Goal: Check status

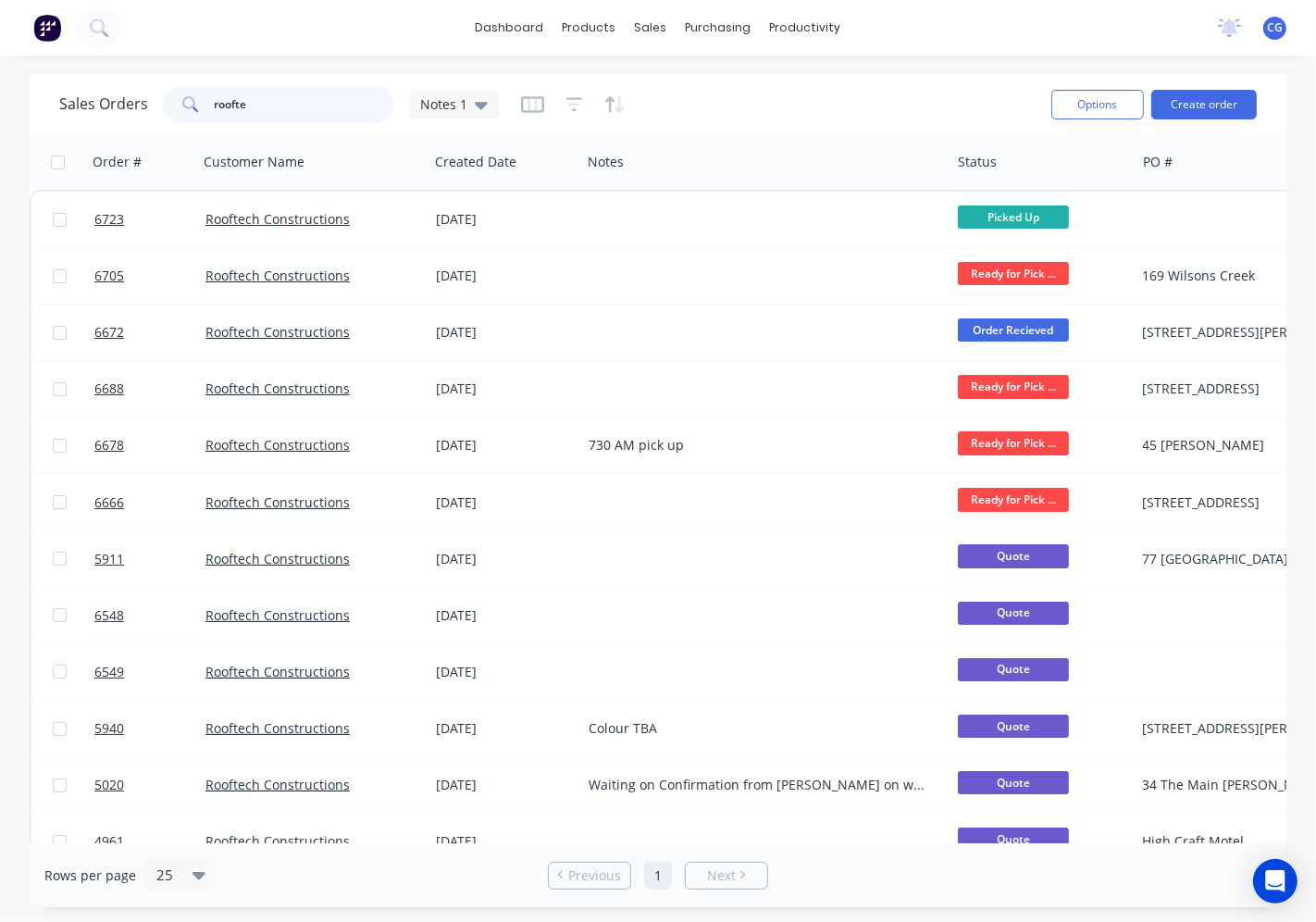
drag, startPoint x: 273, startPoint y: 109, endPoint x: 201, endPoint y: 899, distance: 793.3
click at [89, 106] on div "Sales Orders roofte Notes 1" at bounding box center [279, 105] width 439 height 37
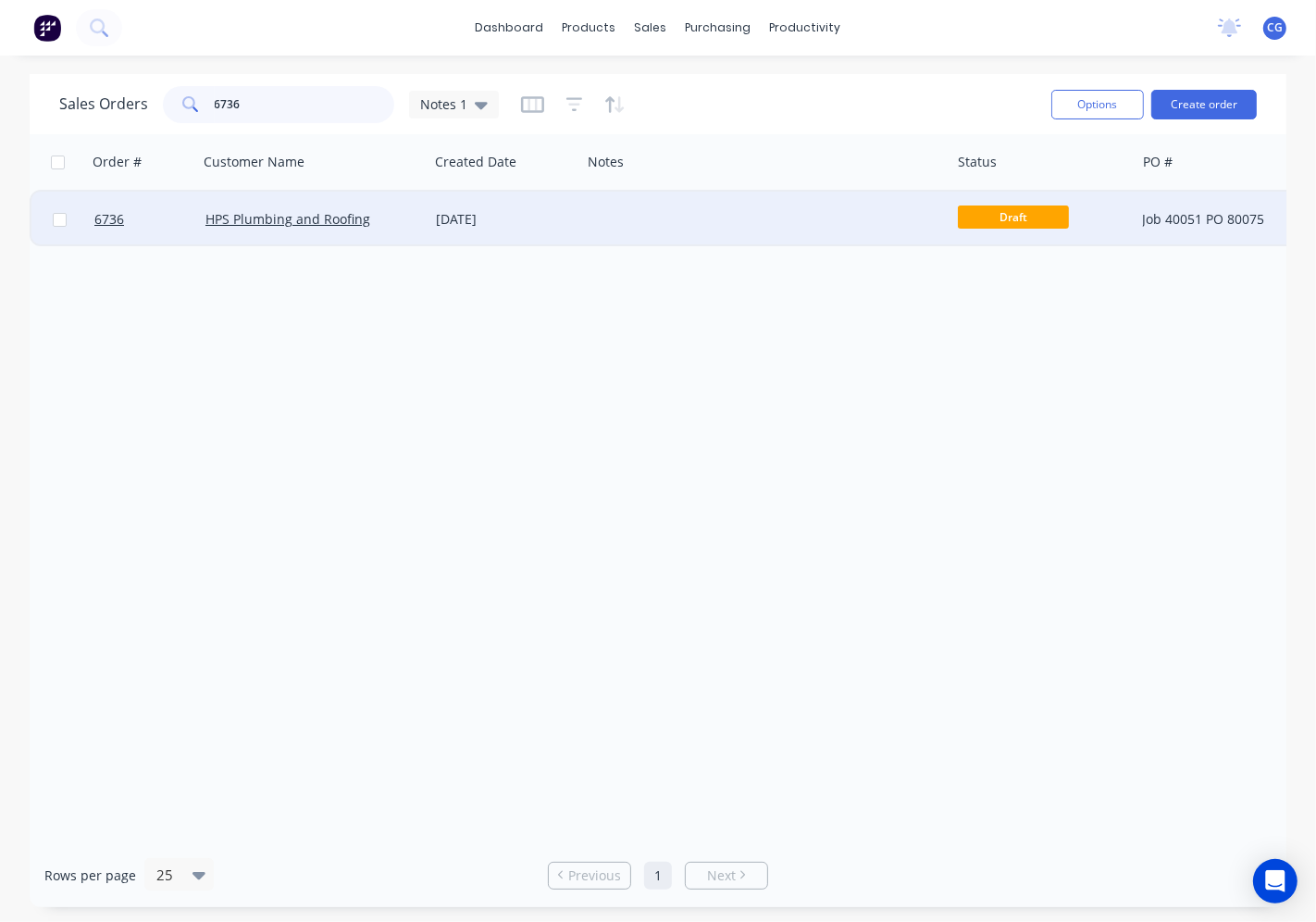
type input "6736"
click at [521, 216] on div "[DATE]" at bounding box center [505, 219] width 138 height 18
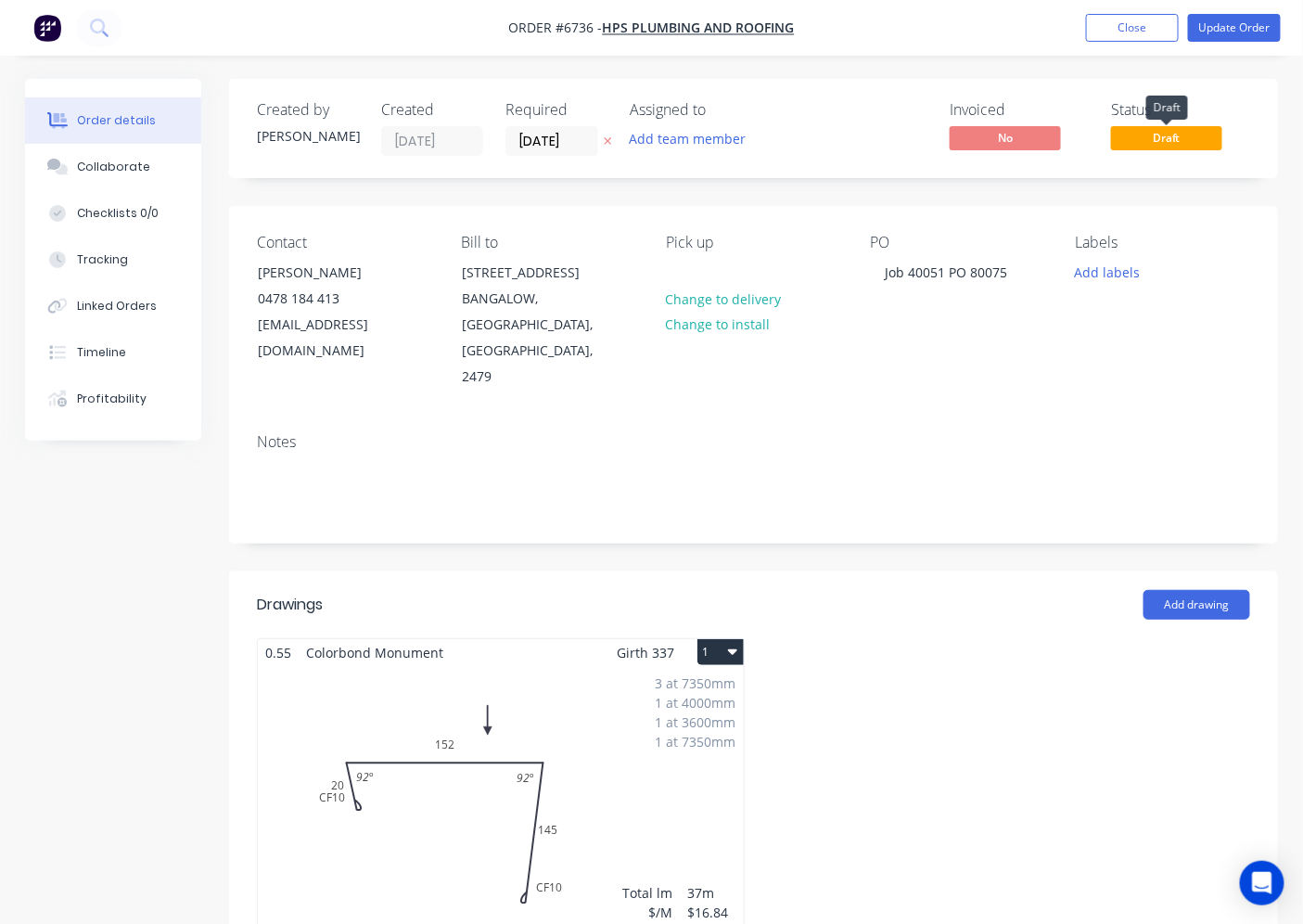
click at [1160, 134] on span "Draft" at bounding box center [1166, 137] width 111 height 23
click at [1234, 23] on button "Update Order" at bounding box center [1233, 28] width 92 height 28
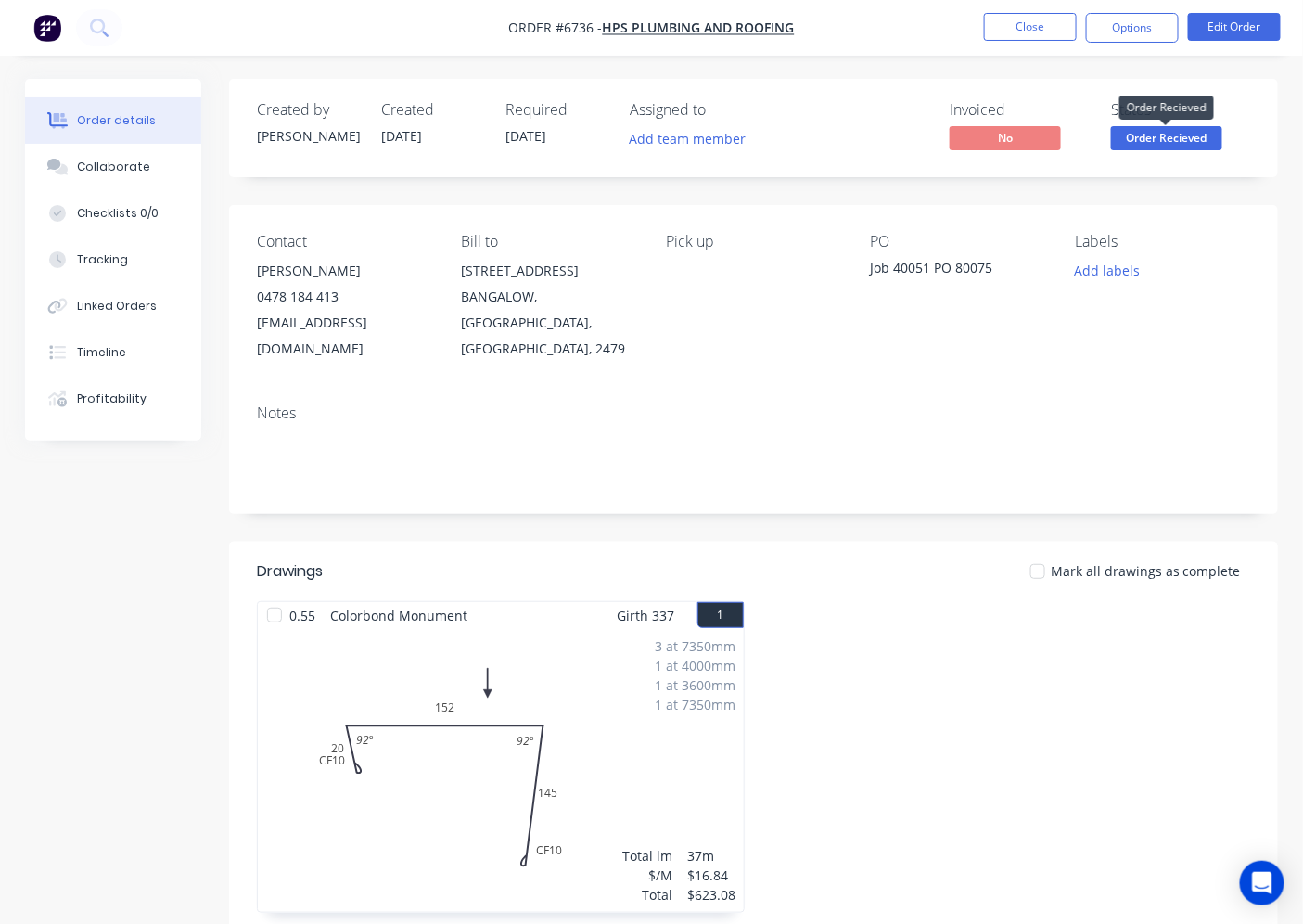
click at [1174, 133] on span "Order Recieved" at bounding box center [1166, 137] width 111 height 23
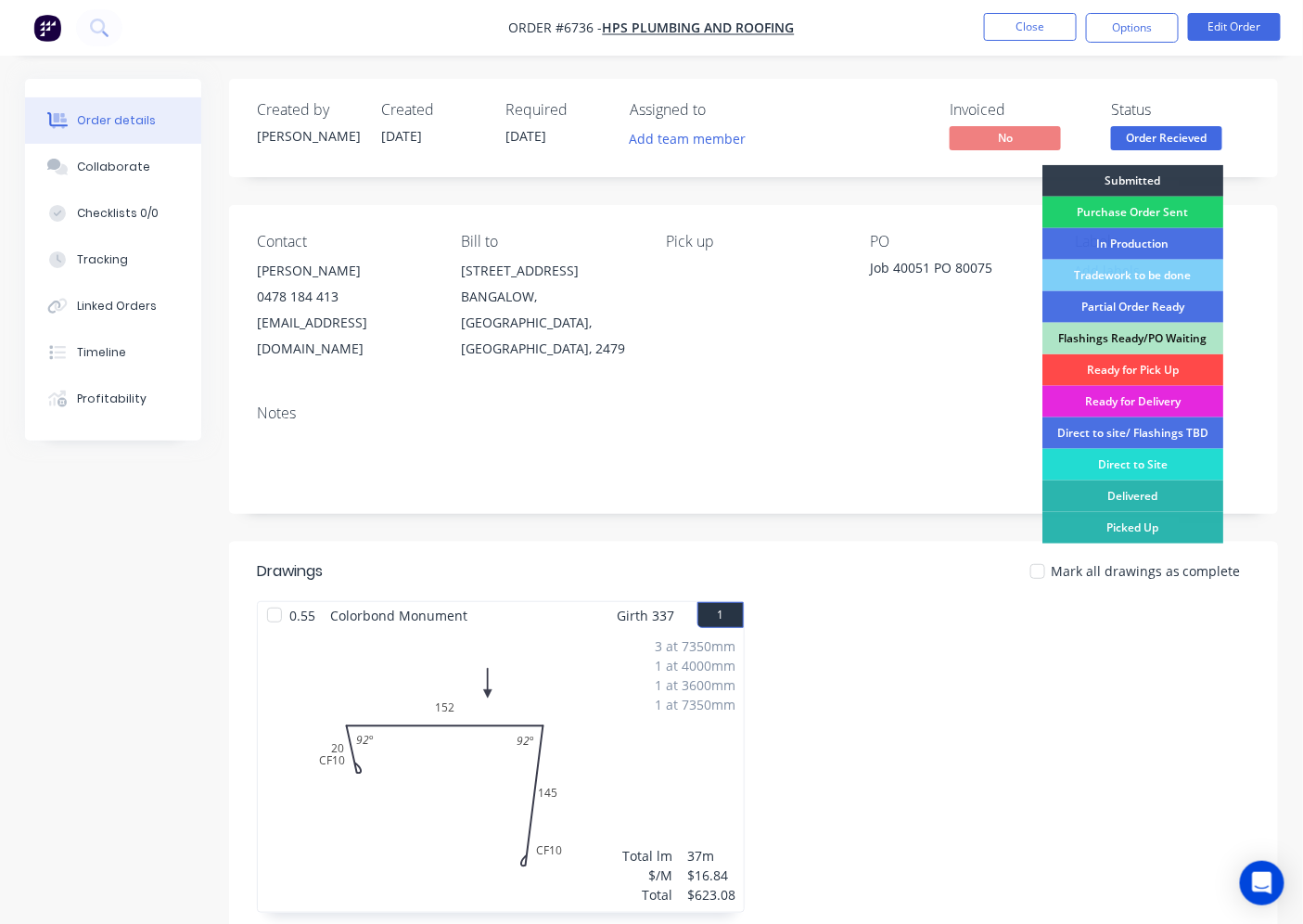
click at [1171, 369] on div "Ready for Pick Up" at bounding box center [1133, 370] width 181 height 31
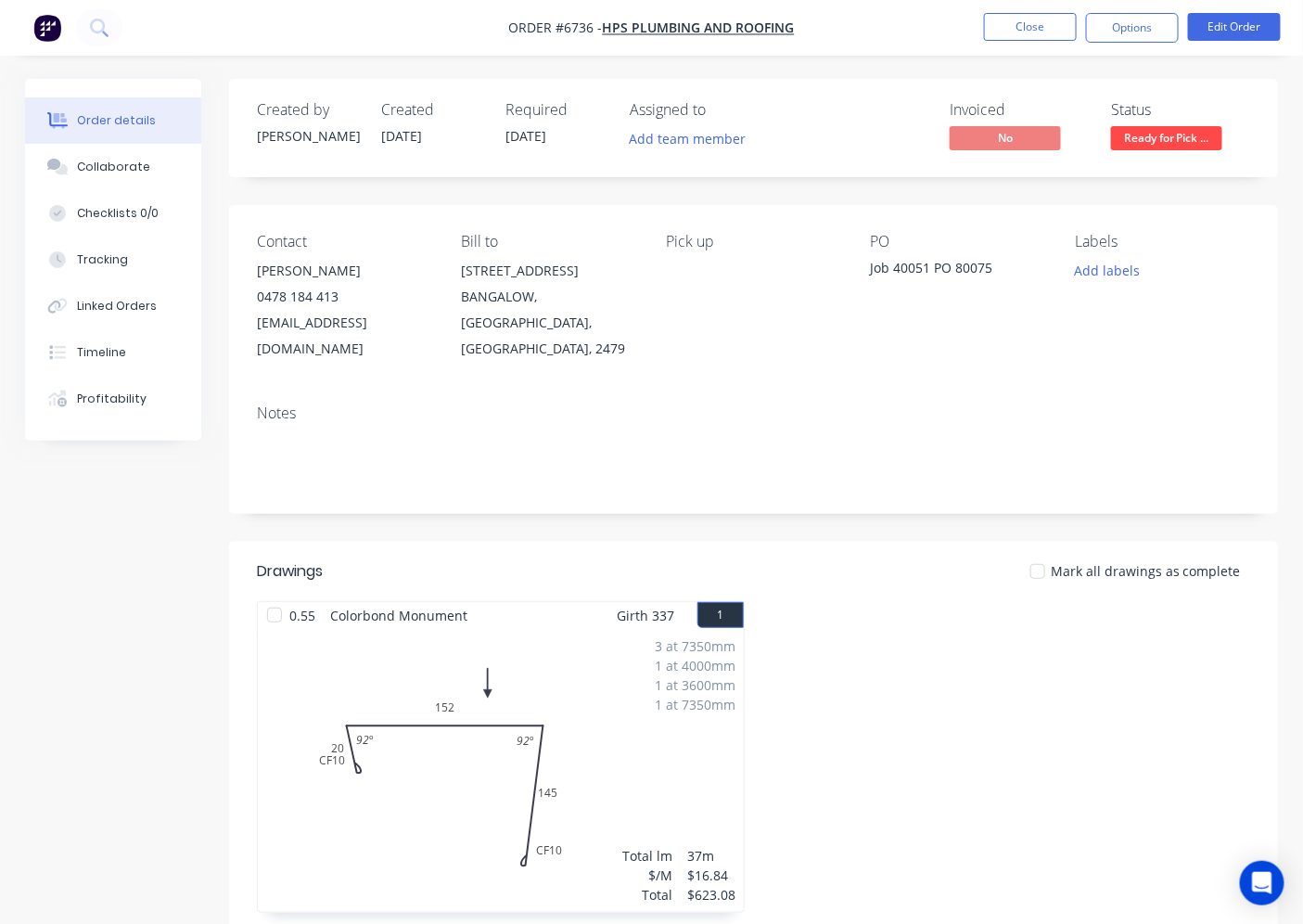
click at [1050, 552] on div at bounding box center [1037, 571] width 37 height 37
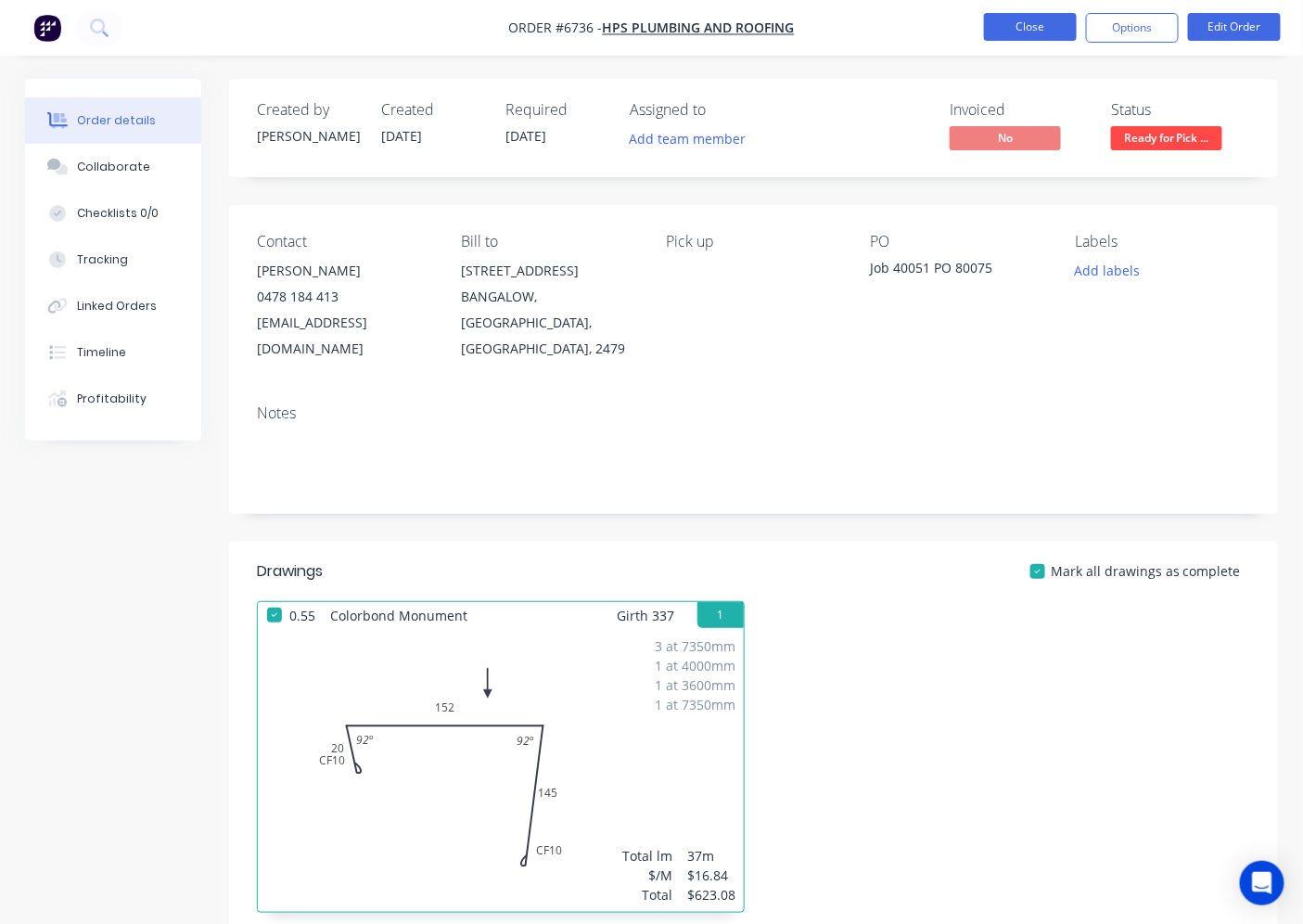
click at [1030, 32] on button "Close" at bounding box center [1030, 27] width 92 height 28
